Goal: Transaction & Acquisition: Purchase product/service

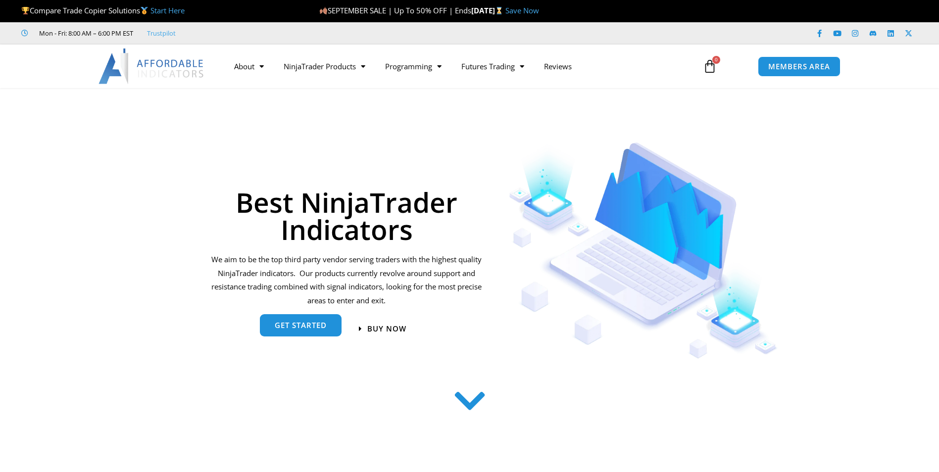
click at [318, 325] on span "get started" at bounding box center [301, 325] width 52 height 7
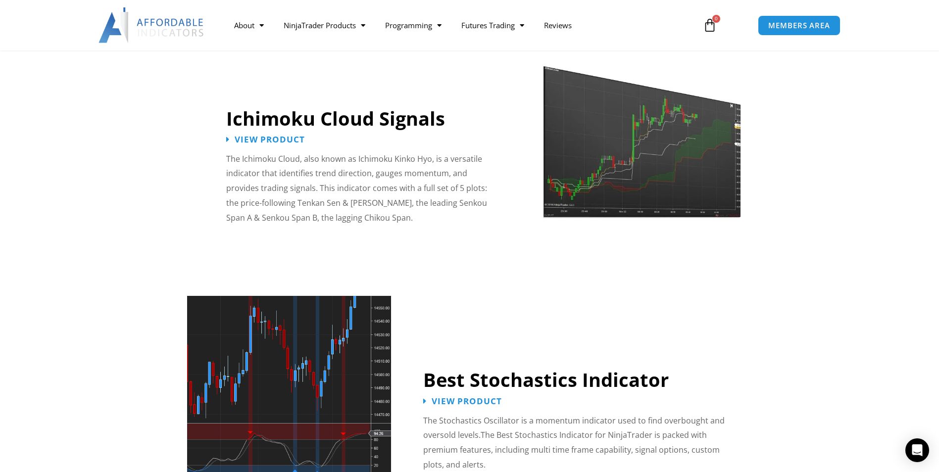
scroll to position [1589, 0]
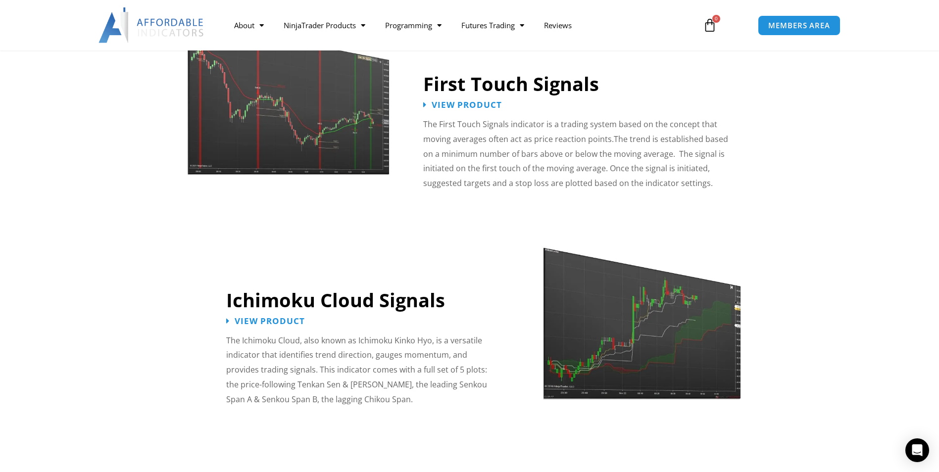
click at [351, 107] on img at bounding box center [289, 87] width 204 height 175
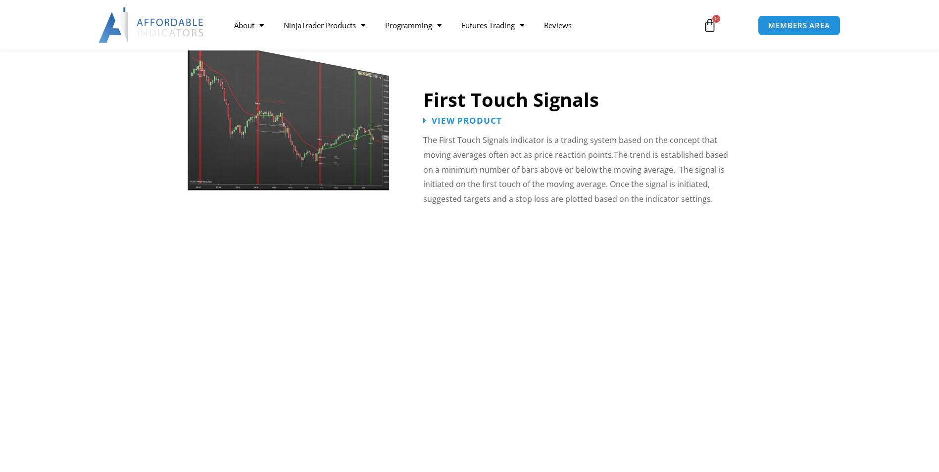
scroll to position [1589, 0]
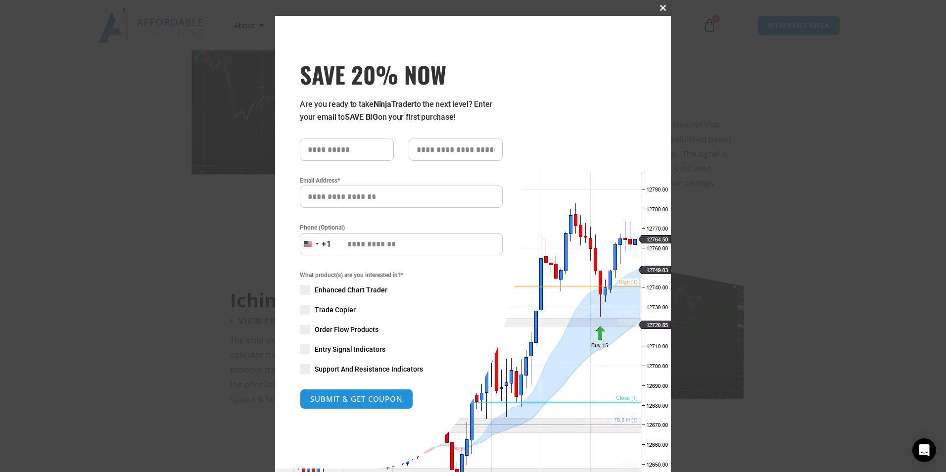
click at [661, 5] on span "SAVE 20% NOW popup" at bounding box center [663, 8] width 16 height 6
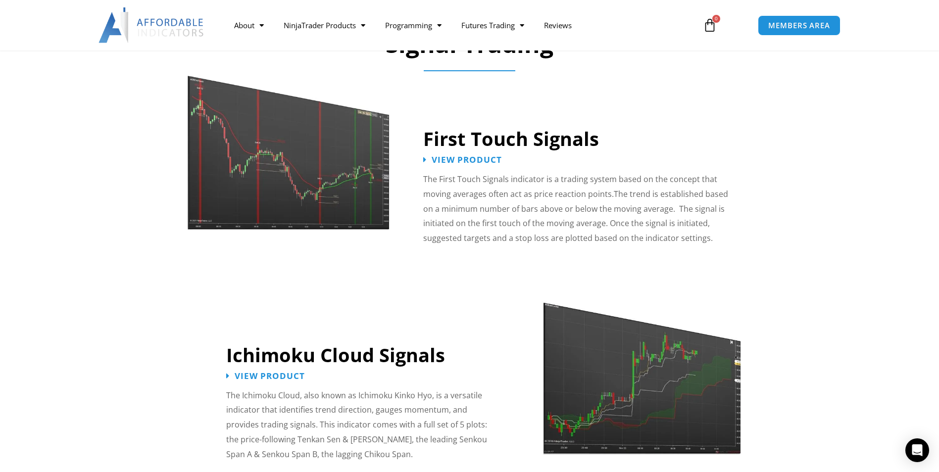
scroll to position [1226, 0]
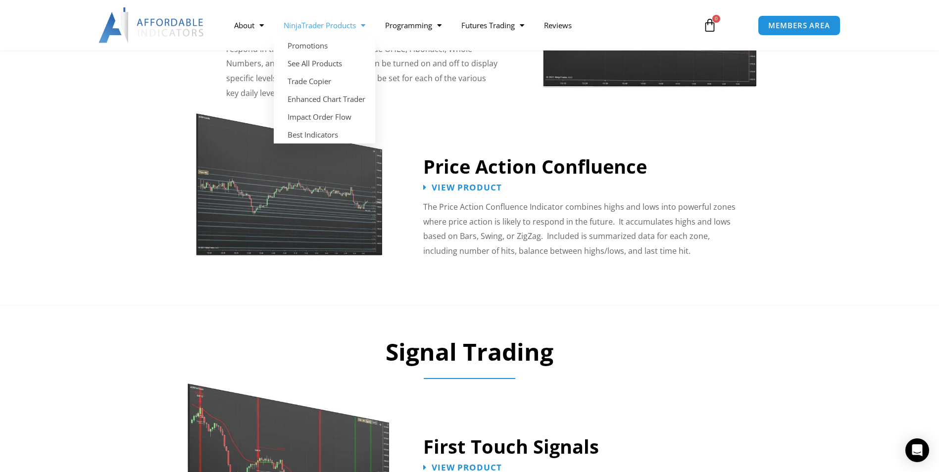
click at [340, 22] on link "NinjaTrader Products" at bounding box center [324, 25] width 101 height 23
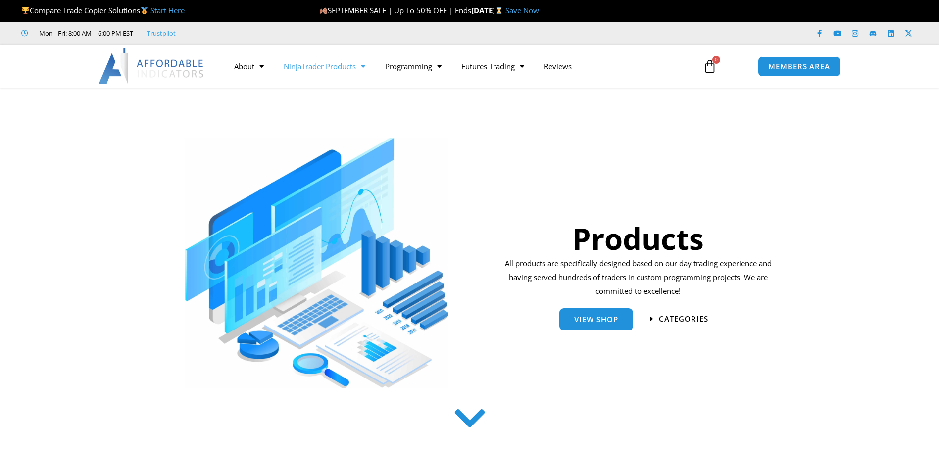
click at [348, 63] on link "NinjaTrader Products" at bounding box center [324, 66] width 101 height 23
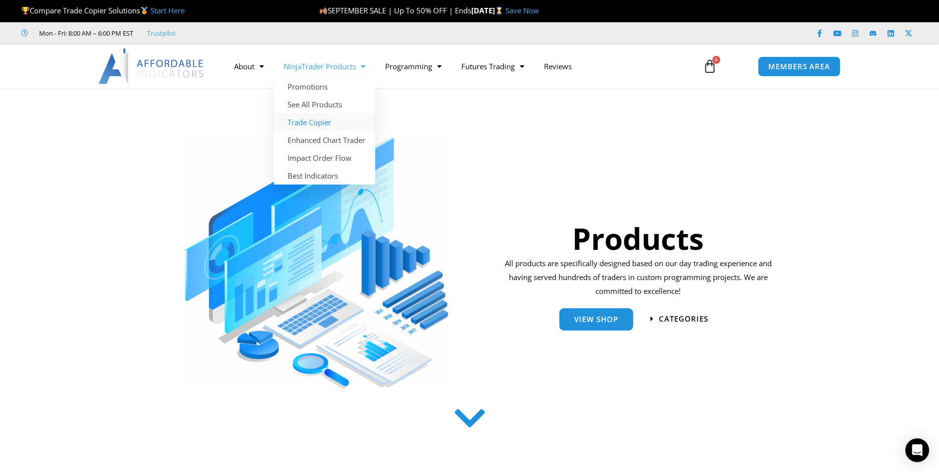
click at [322, 117] on link "Trade Copier" at bounding box center [324, 122] width 101 height 18
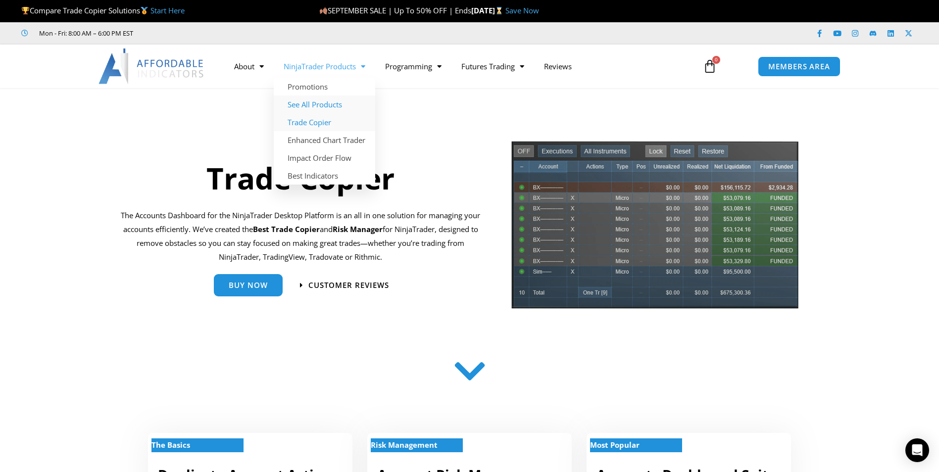
click at [320, 100] on link "See All Products" at bounding box center [324, 105] width 101 height 18
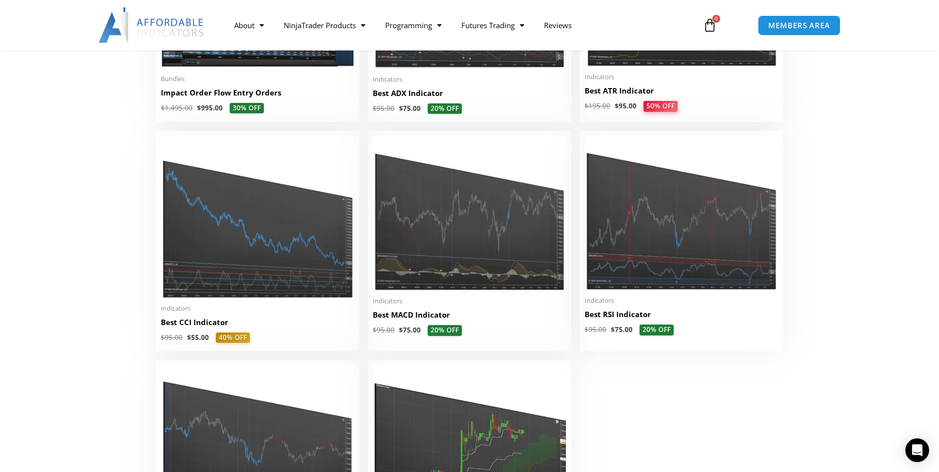
scroll to position [1633, 0]
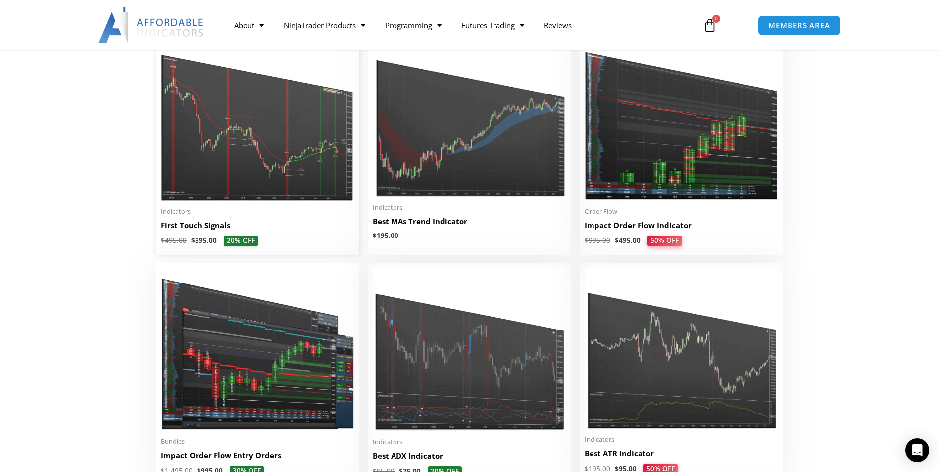
click at [297, 142] on img at bounding box center [258, 118] width 194 height 166
